Goal: Information Seeking & Learning: Learn about a topic

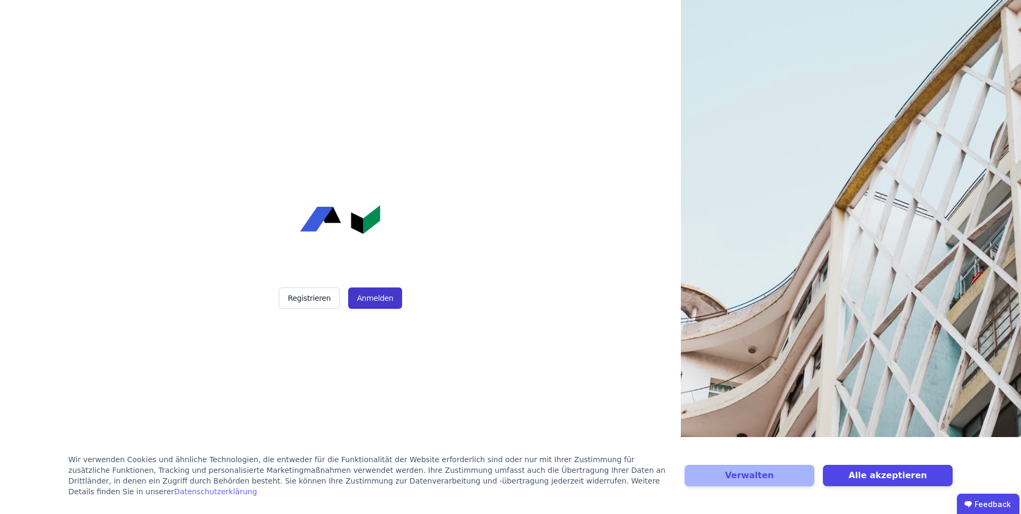
click at [366, 301] on button "Anmelden" at bounding box center [374, 297] width 53 height 21
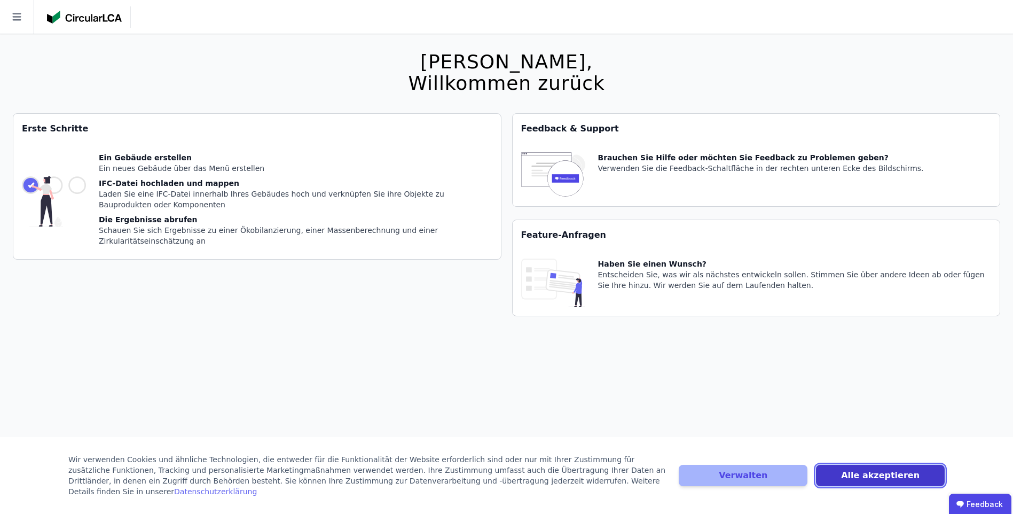
click at [858, 483] on button "Alle akzeptieren" at bounding box center [880, 474] width 129 height 21
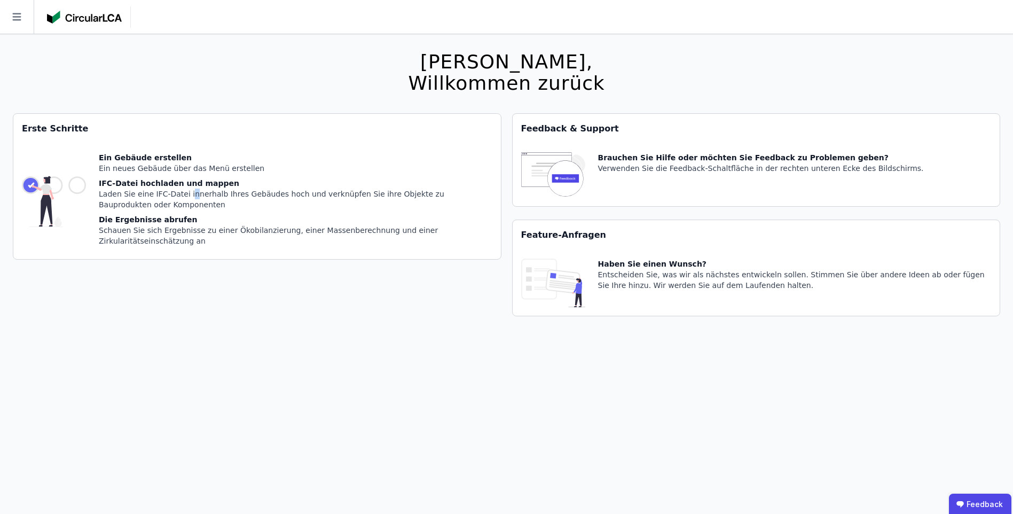
click at [185, 197] on div "Laden Sie eine IFC-Datei innerhalb Ihres Gebäudes hoch und verknüpfen Sie ihre …" at bounding box center [295, 198] width 393 height 21
drag, startPoint x: 185, startPoint y: 197, endPoint x: 164, endPoint y: 229, distance: 38.1
click at [164, 229] on div "Schauen Sie sich Ergebnisse zu einer Ökobilanzierung, einer Massenberechnung un…" at bounding box center [295, 235] width 393 height 21
click at [12, 19] on icon at bounding box center [17, 17] width 34 height 34
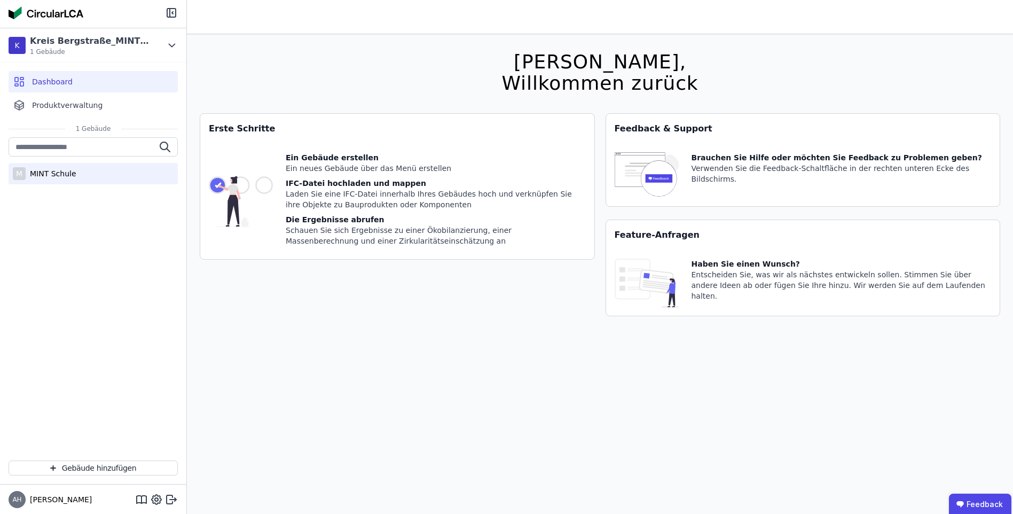
click at [73, 171] on div "MINT Schule" at bounding box center [51, 173] width 51 height 11
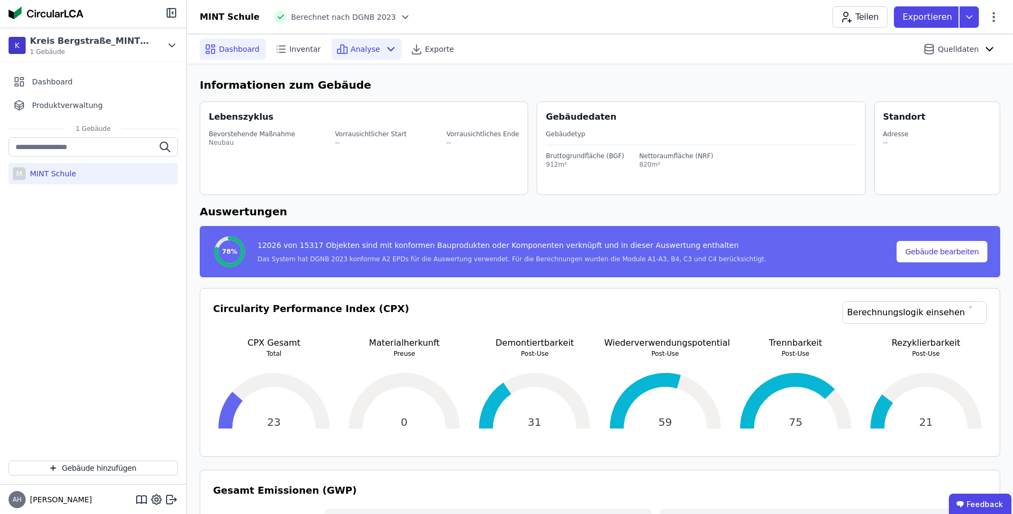
click at [355, 49] on span "Analyse" at bounding box center [365, 49] width 29 height 11
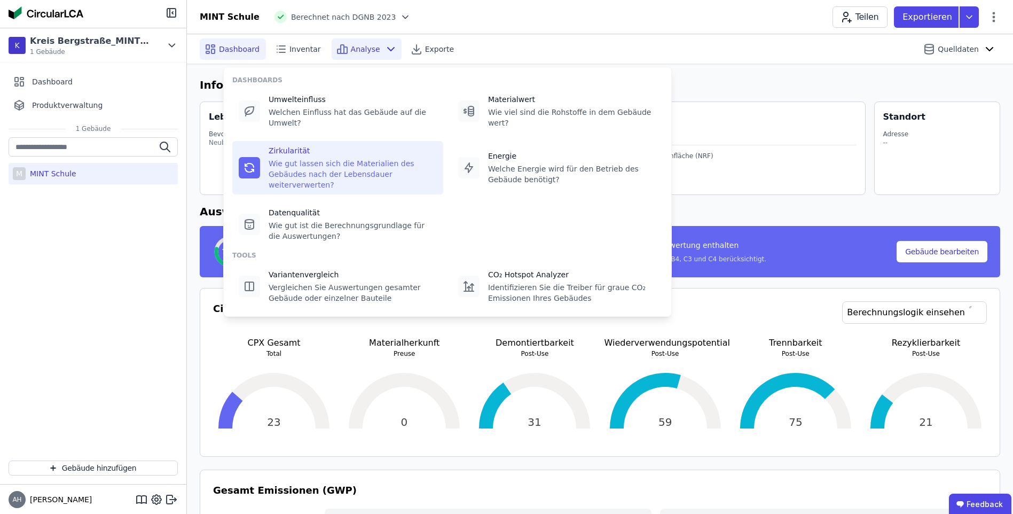
click at [341, 145] on div "Zirkularität" at bounding box center [353, 150] width 168 height 11
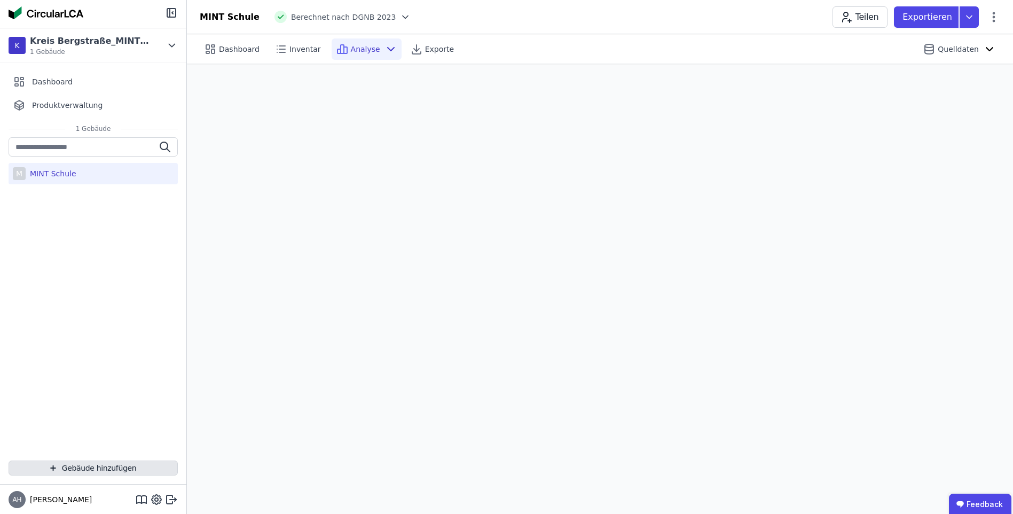
click at [71, 466] on button "Gebäude hinzufügen" at bounding box center [93, 467] width 169 height 15
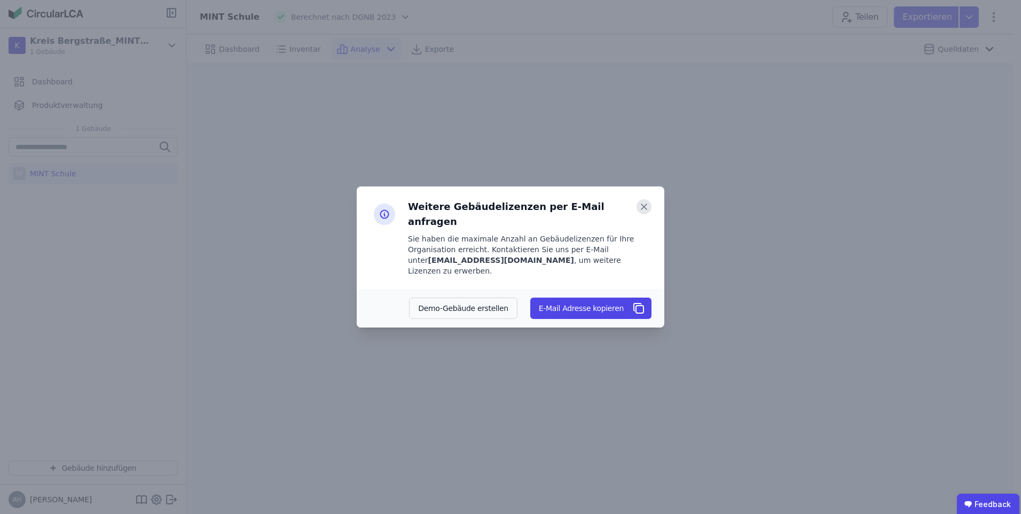
click at [642, 214] on icon at bounding box center [643, 206] width 15 height 15
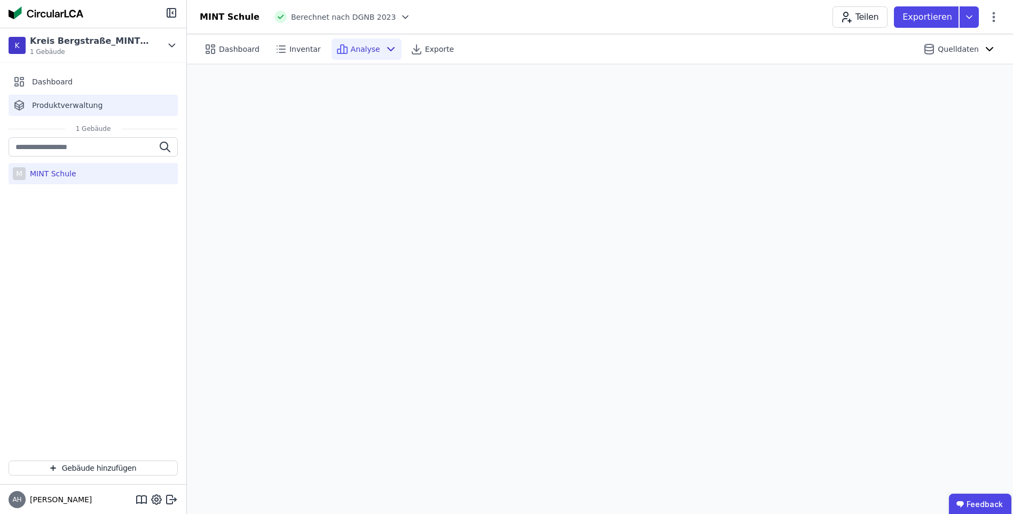
click at [71, 107] on span "Produktverwaltung" at bounding box center [67, 105] width 70 height 11
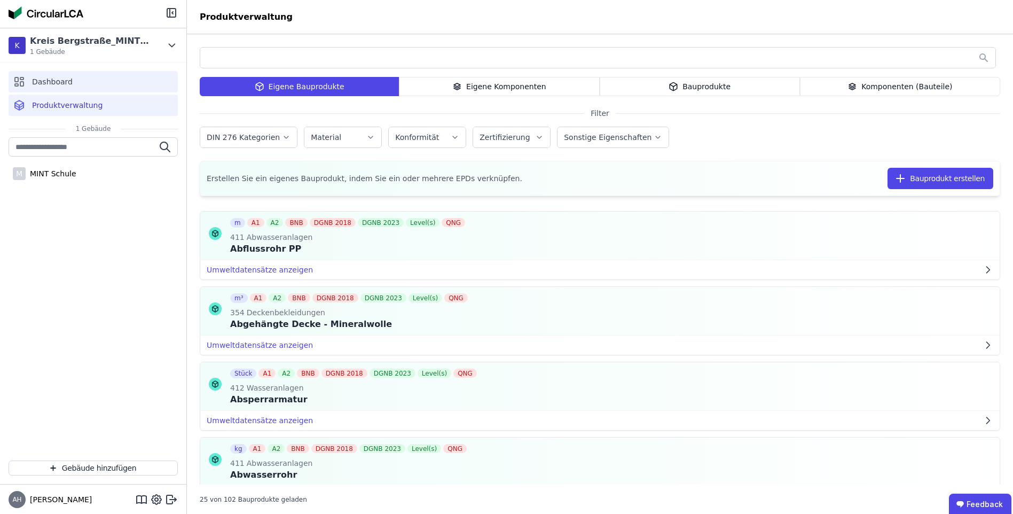
click at [67, 81] on span "Dashboard" at bounding box center [52, 81] width 41 height 11
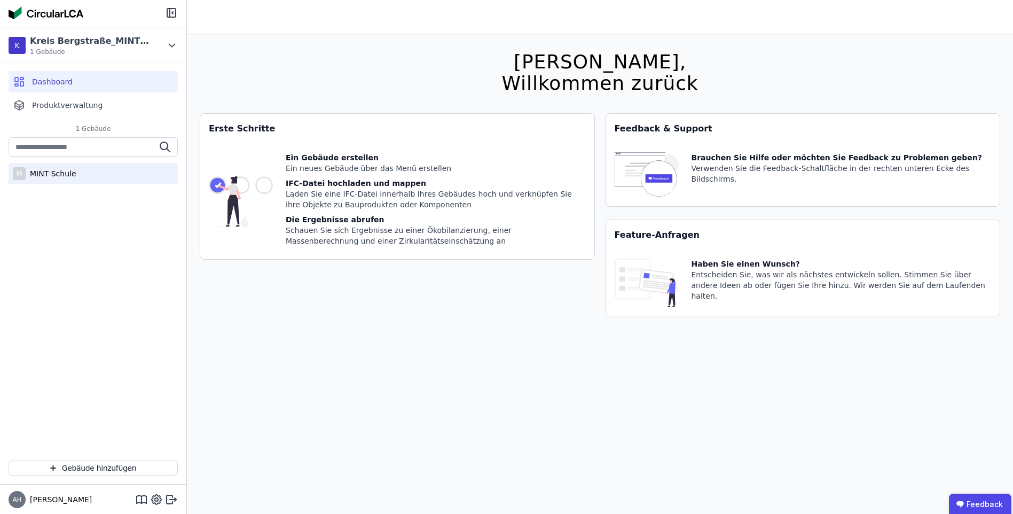
click at [38, 177] on div "MINT Schule" at bounding box center [51, 173] width 51 height 11
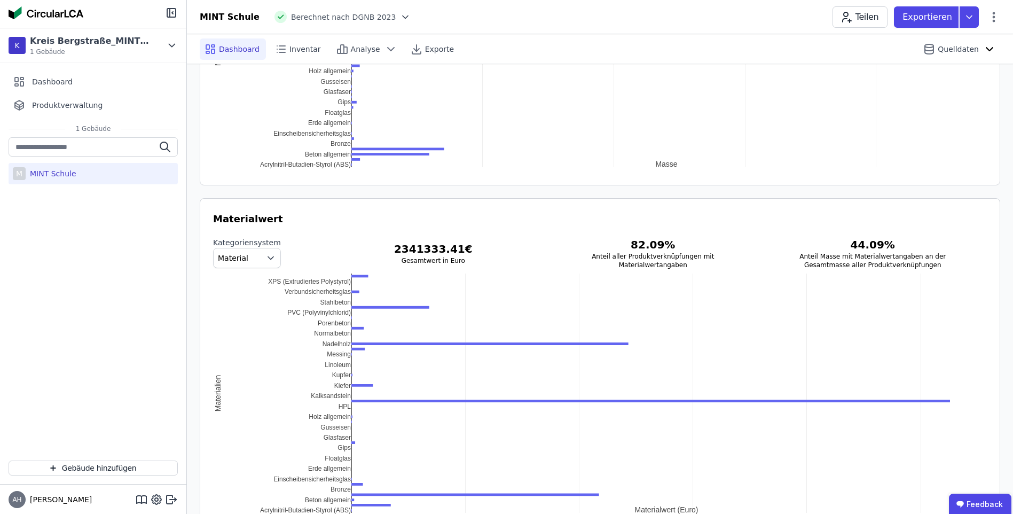
scroll to position [1322, 0]
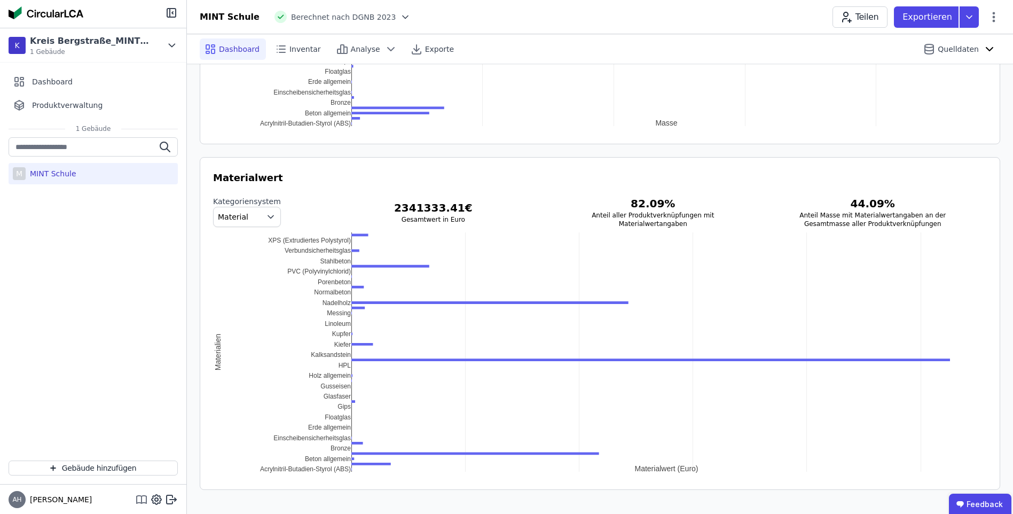
click at [141, 494] on icon at bounding box center [141, 499] width 13 height 13
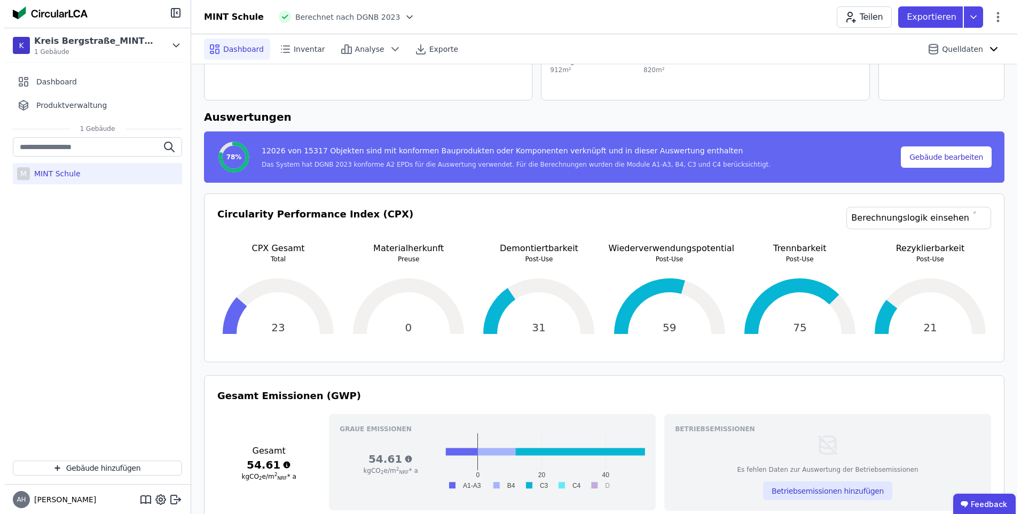
scroll to position [0, 0]
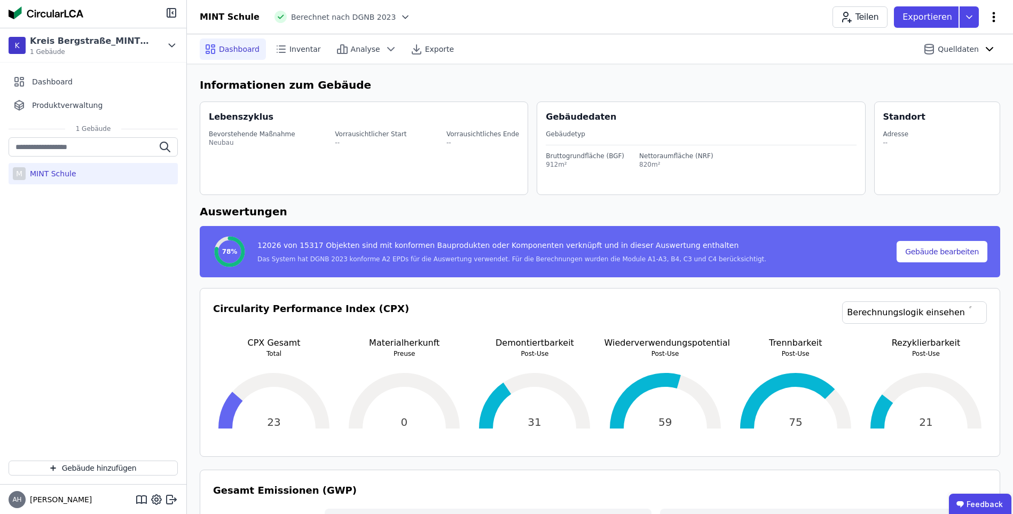
click at [994, 17] on icon at bounding box center [993, 17] width 13 height 13
click at [356, 49] on span "Analyse" at bounding box center [365, 49] width 29 height 11
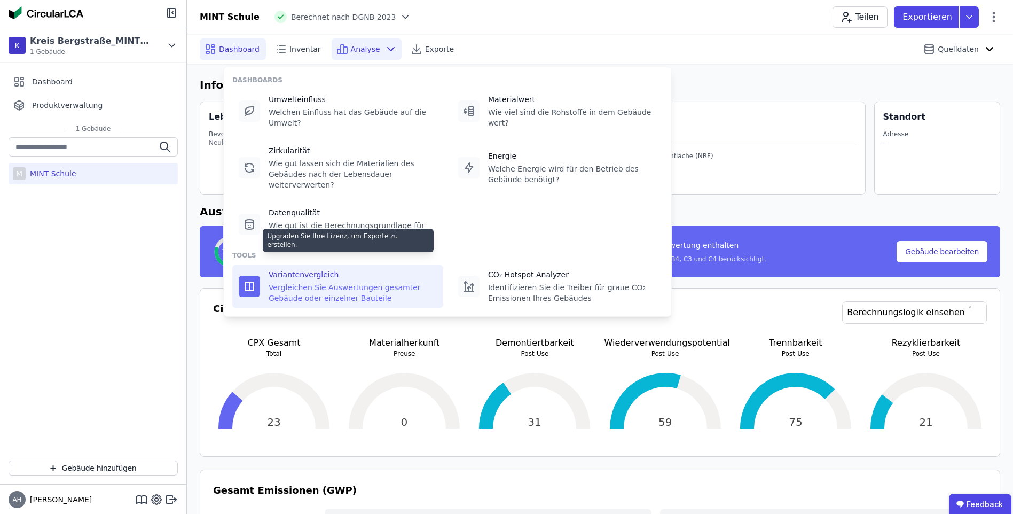
click at [338, 282] on div "Vergleichen Sie Auswertungen gesamter Gebäude oder einzelner Bauteile" at bounding box center [353, 292] width 168 height 21
